Goal: Transaction & Acquisition: Download file/media

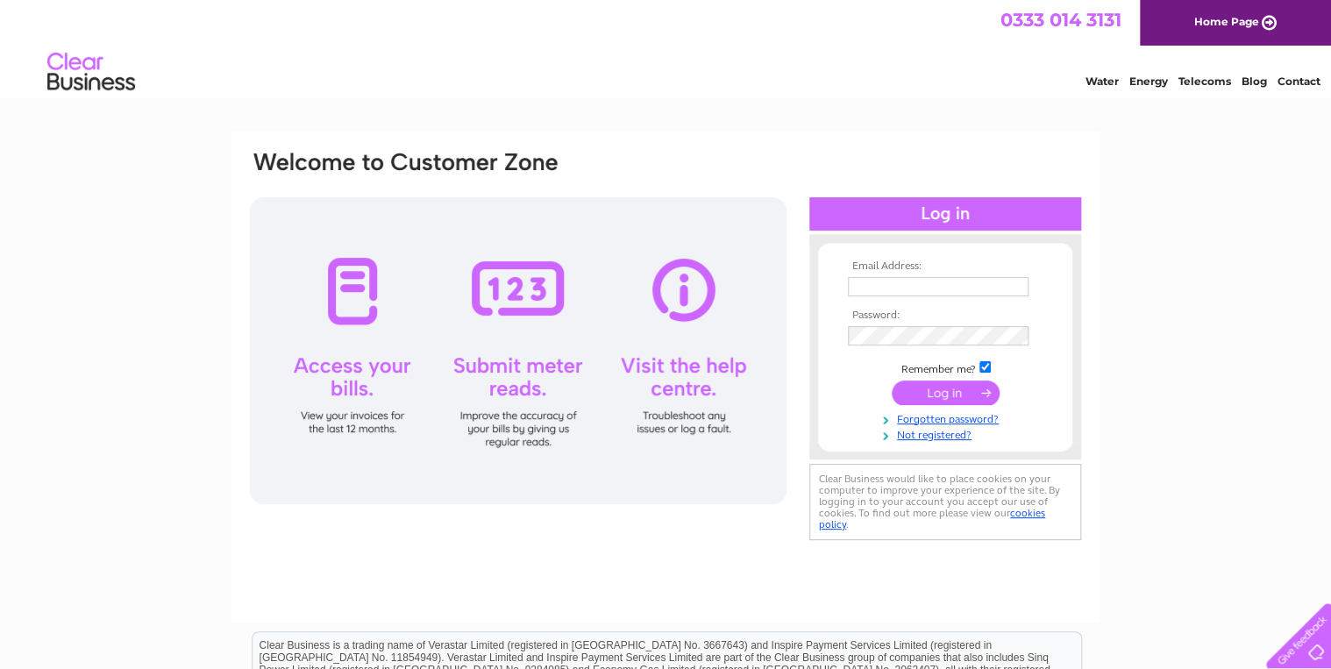
type input "oldsbosahan@aol.com"
click at [935, 392] on input "submit" at bounding box center [946, 393] width 108 height 25
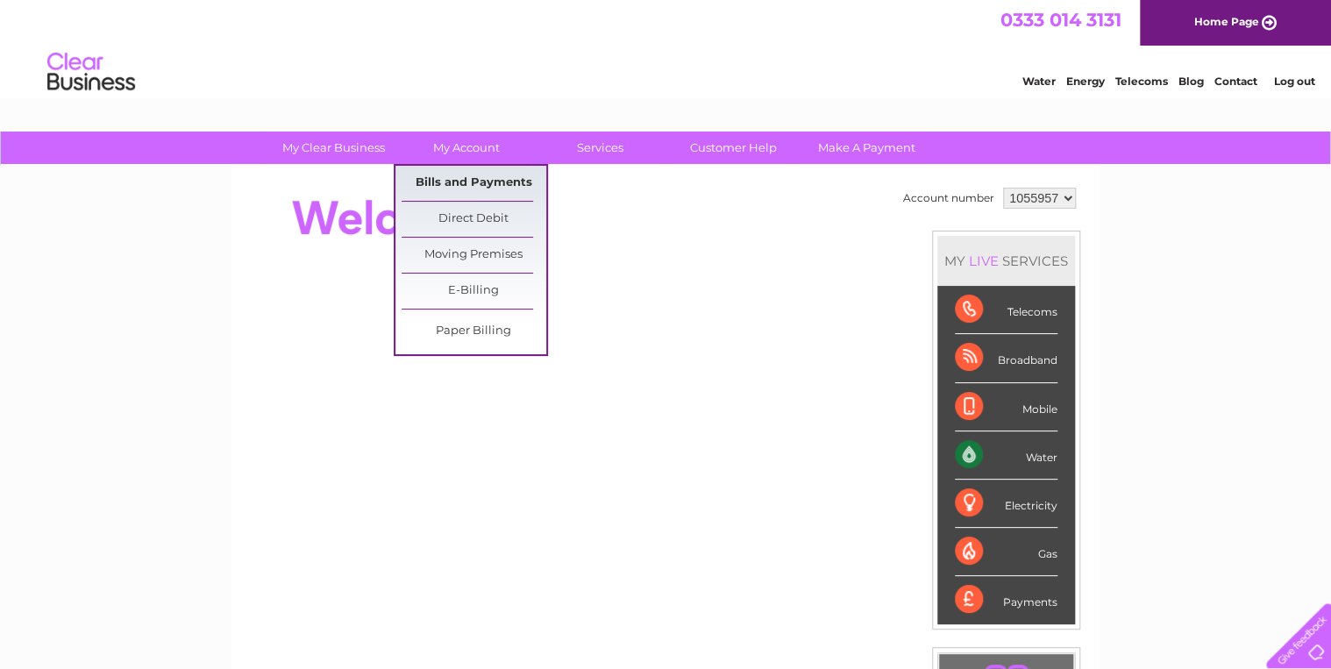
click at [483, 181] on link "Bills and Payments" at bounding box center [474, 183] width 145 height 35
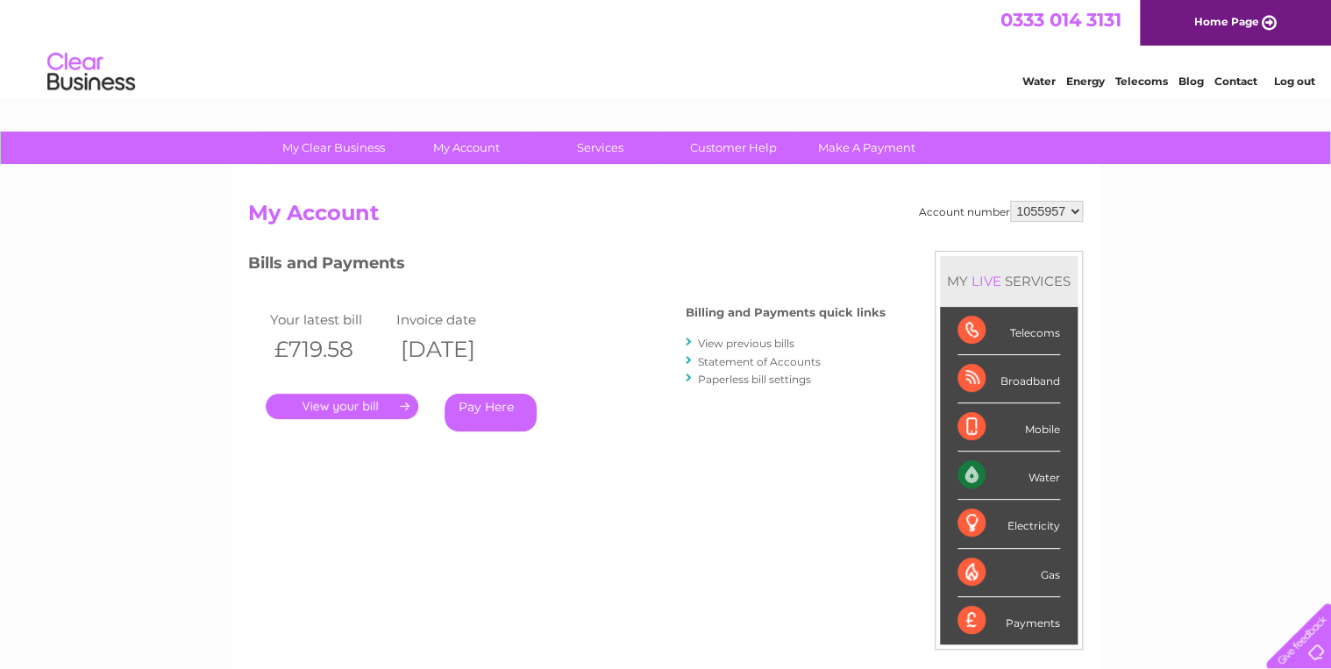
click at [364, 404] on link "." at bounding box center [342, 406] width 153 height 25
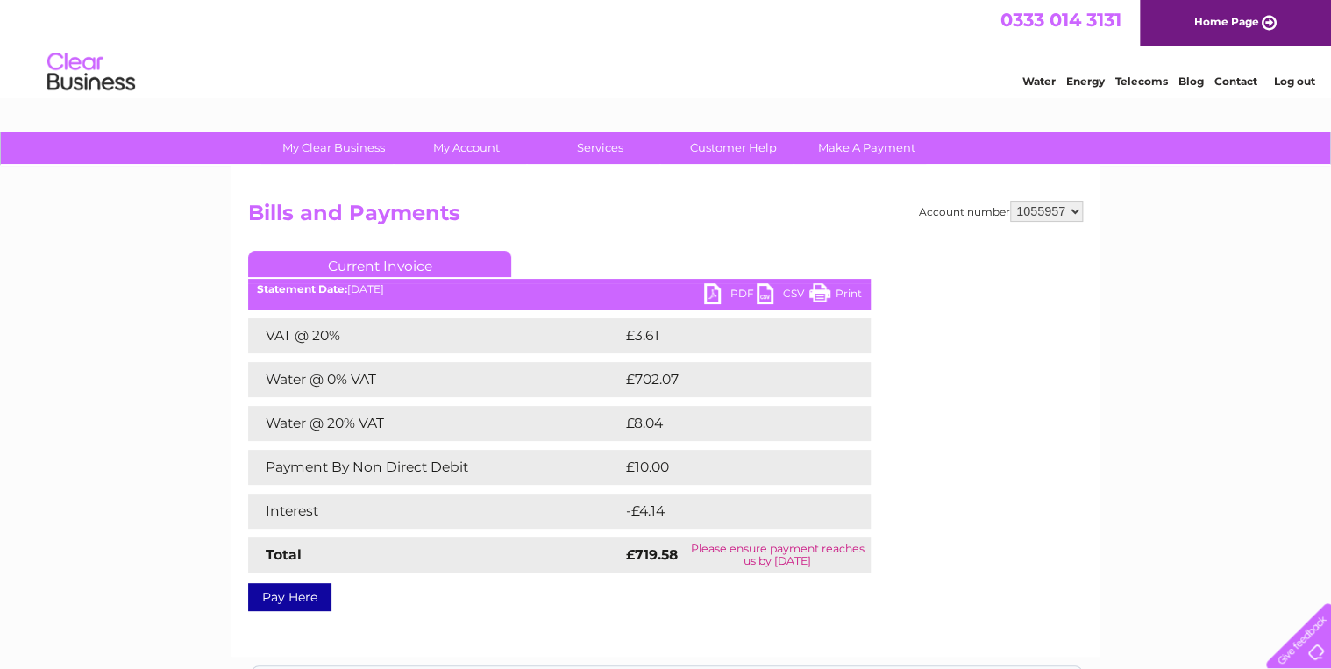
click at [710, 291] on link "PDF" at bounding box center [730, 295] width 53 height 25
